Goal: Check status: Check status

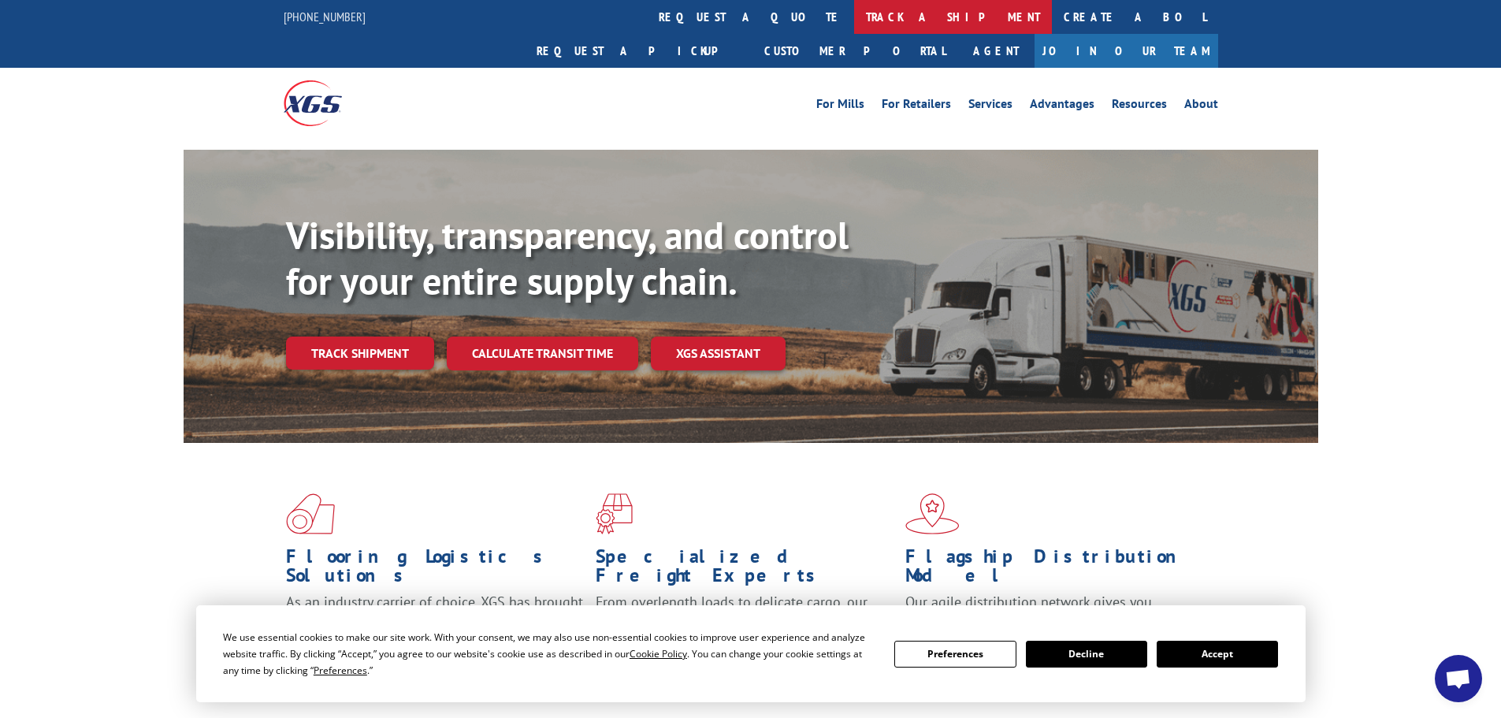
click at [854, 18] on link "track a shipment" at bounding box center [953, 17] width 198 height 34
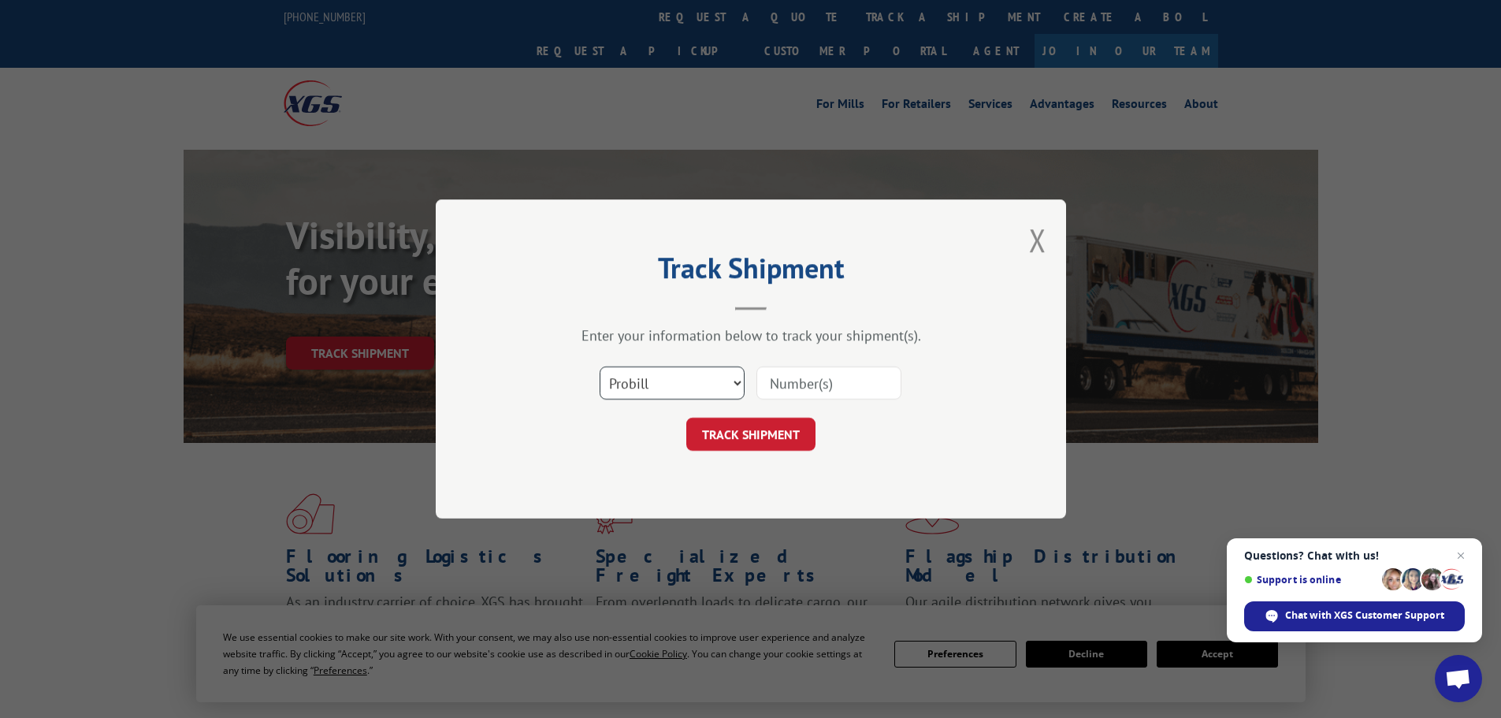
drag, startPoint x: 665, startPoint y: 388, endPoint x: 669, endPoint y: 381, distance: 8.1
click at [665, 389] on select "Select category... Probill BOL PO" at bounding box center [672, 382] width 145 height 33
select select "bol"
click at [600, 366] on select "Select category... Probill BOL PO" at bounding box center [672, 382] width 145 height 33
click at [807, 393] on input at bounding box center [828, 382] width 145 height 33
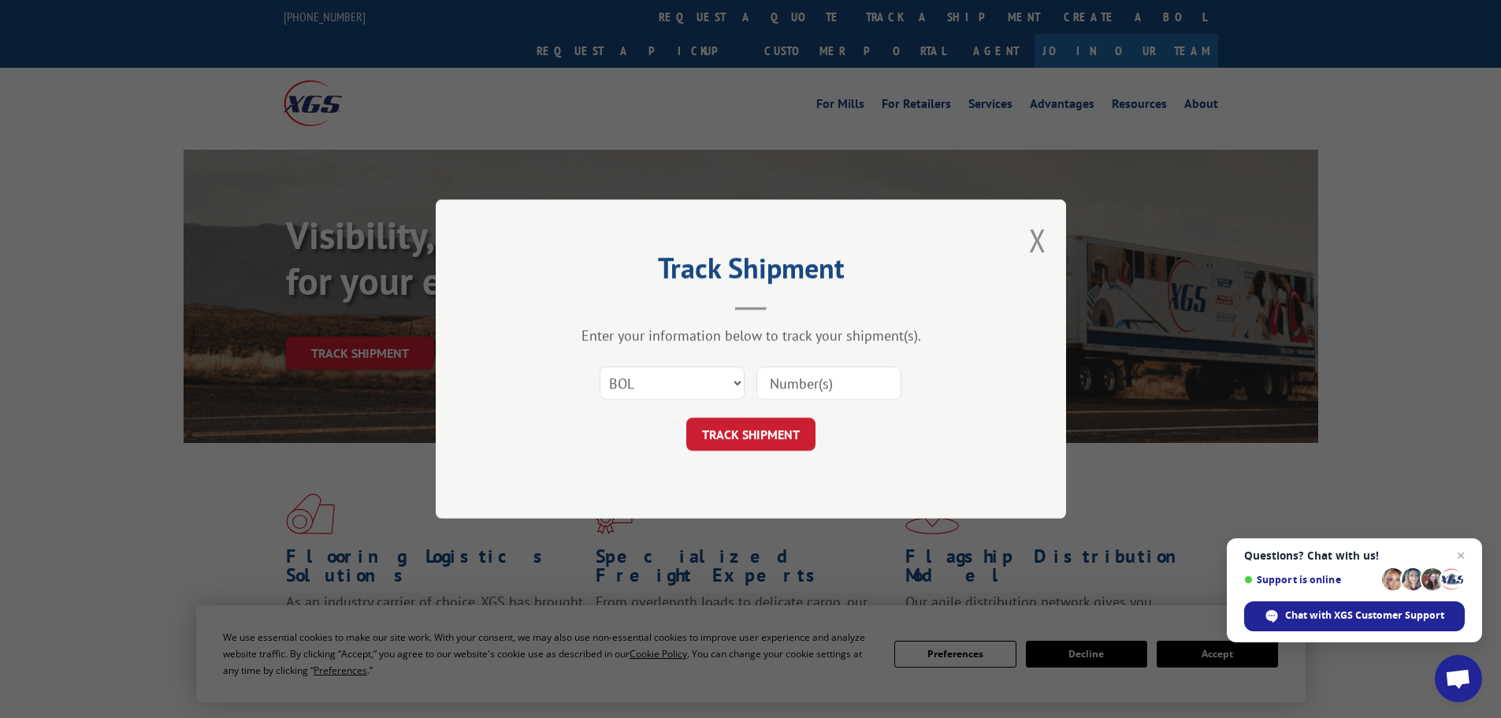
paste input "5633282"
type input "5633282"
click at [768, 426] on button "TRACK SHIPMENT" at bounding box center [750, 434] width 129 height 33
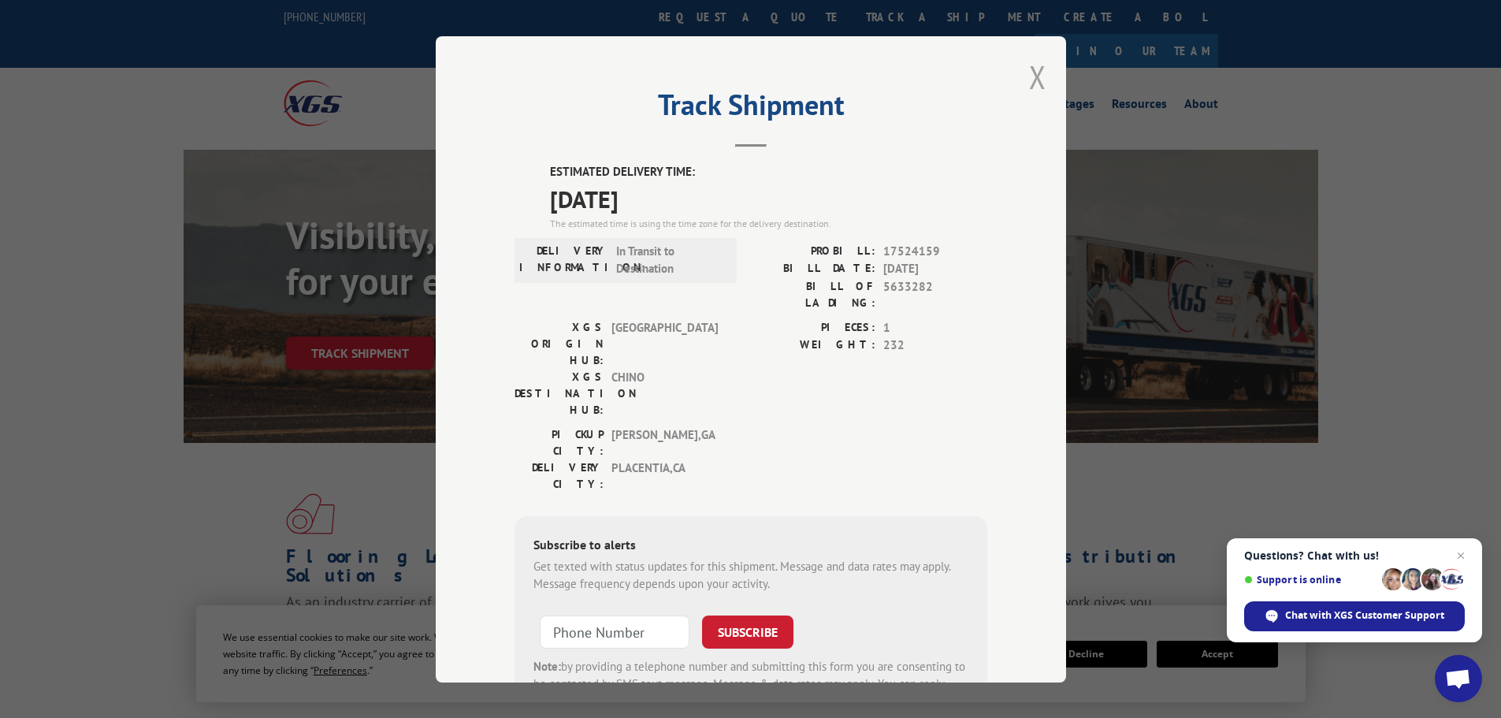
click at [1029, 78] on button "Close modal" at bounding box center [1037, 77] width 17 height 42
